Goal: Download file/media

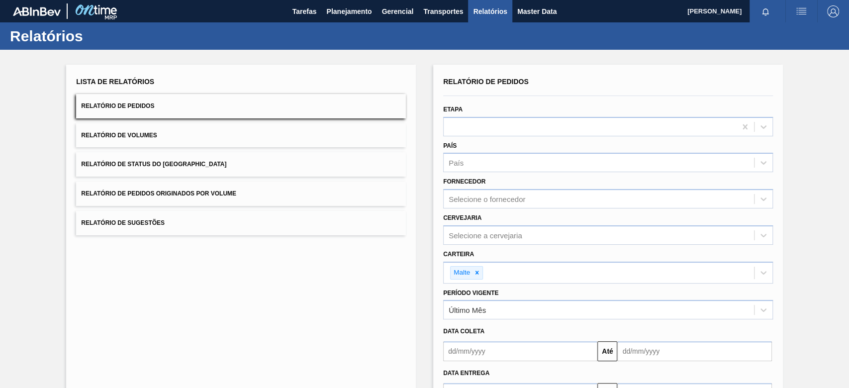
scroll to position [74, 0]
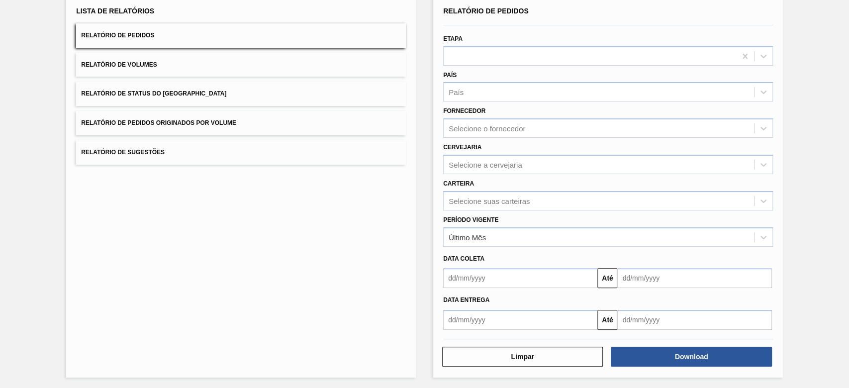
scroll to position [72, 0]
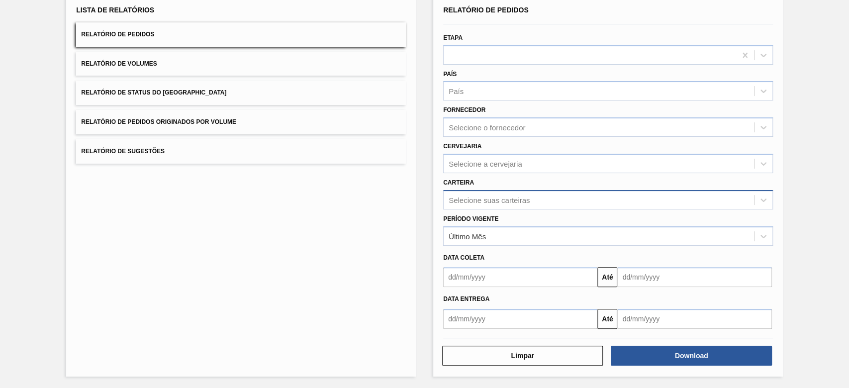
click at [503, 203] on div "Selecione suas carteiras" at bounding box center [489, 199] width 81 height 8
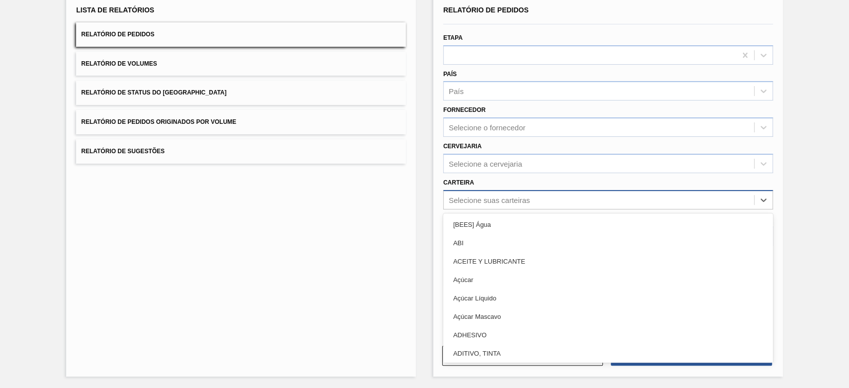
type input "a"
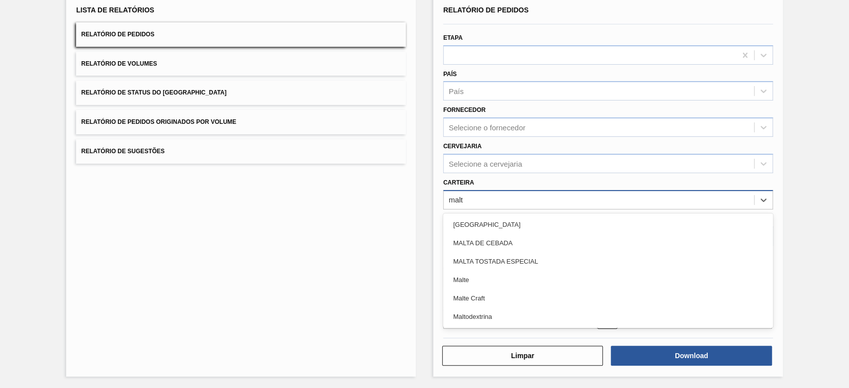
type input "malte"
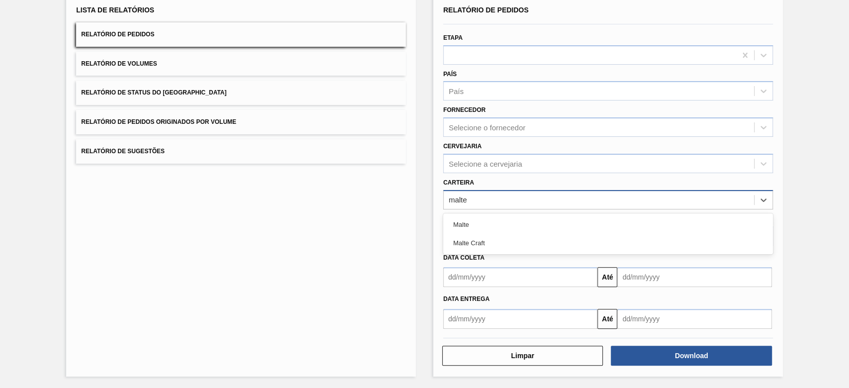
click at [474, 221] on div "Malte" at bounding box center [608, 224] width 330 height 18
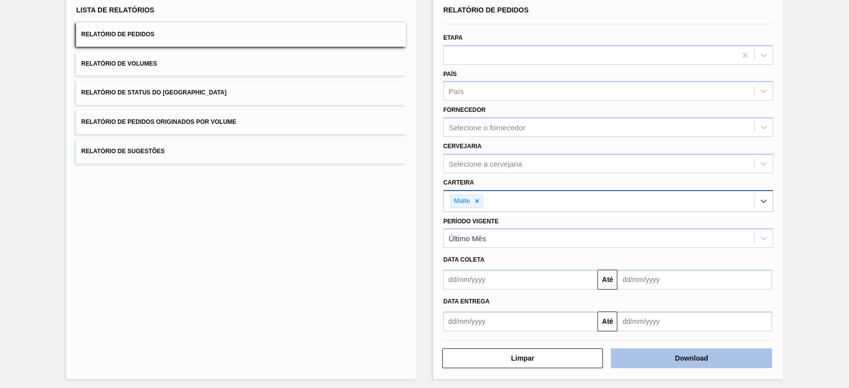
click at [621, 352] on button "Download" at bounding box center [691, 358] width 161 height 20
